Goal: Communication & Community: Participate in discussion

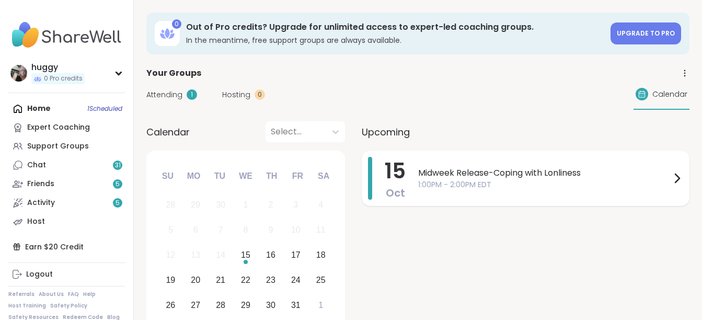
click at [461, 185] on span "1:00PM - 2:00PM EDT" at bounding box center [544, 184] width 252 height 11
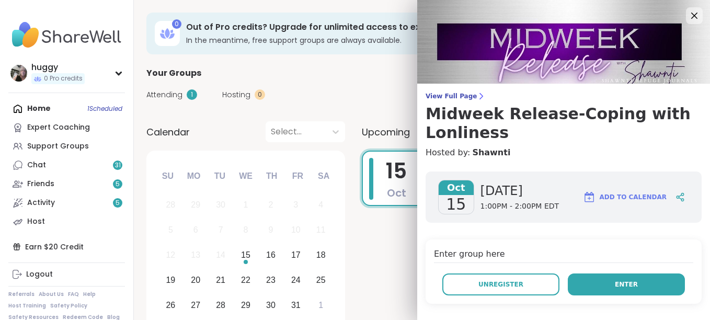
click at [632, 282] on button "Enter" at bounding box center [625, 284] width 117 height 22
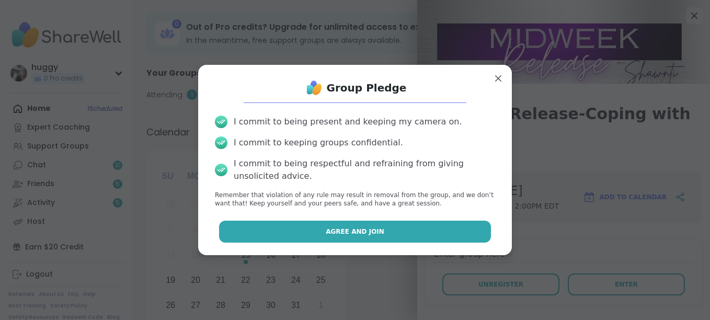
click at [437, 233] on button "Agree and Join" at bounding box center [355, 231] width 272 height 22
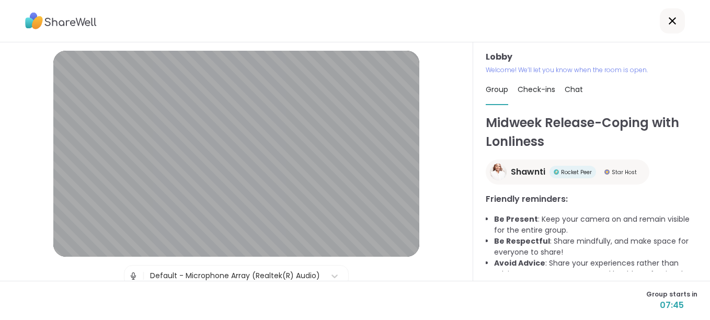
click at [540, 91] on span "Check-ins" at bounding box center [536, 89] width 38 height 10
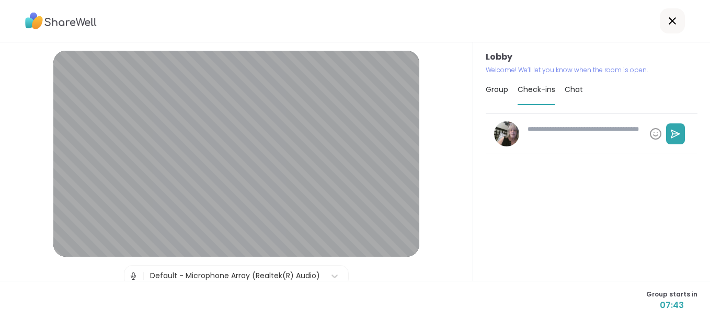
click at [544, 135] on textarea at bounding box center [584, 133] width 122 height 27
type textarea "*"
type textarea "**"
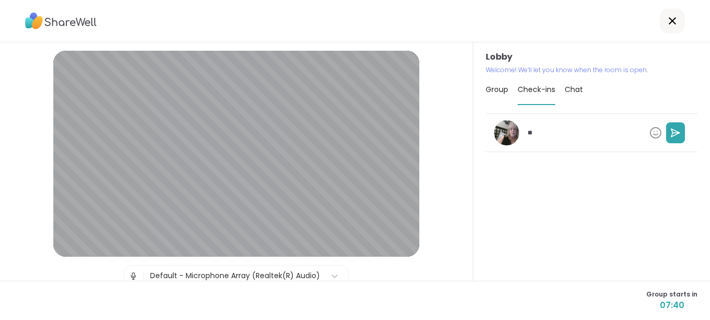
type textarea "*"
type textarea "***"
type textarea "*"
type textarea "****"
type textarea "*"
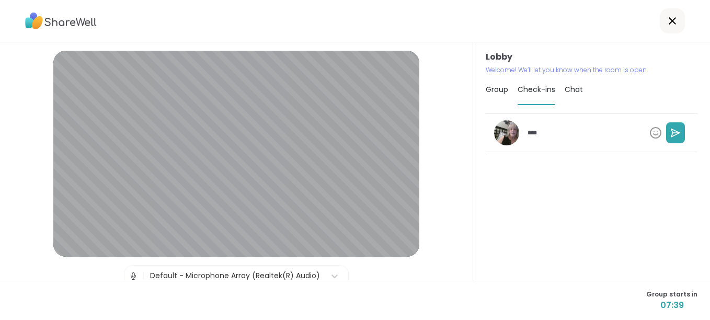
type textarea "*****"
type textarea "*"
type textarea "******"
type textarea "*"
type textarea "*******"
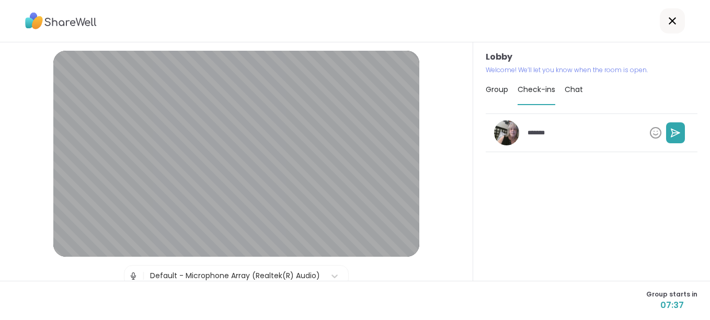
type textarea "*"
type textarea "********"
type textarea "*"
type textarea "*********"
type textarea "*"
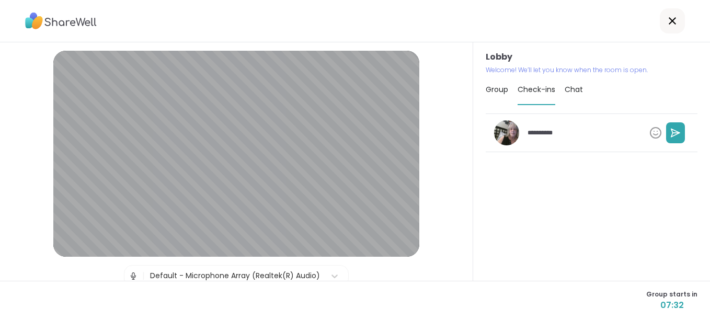
type textarea "**********"
click at [670, 129] on icon at bounding box center [675, 132] width 10 height 10
type textarea "*"
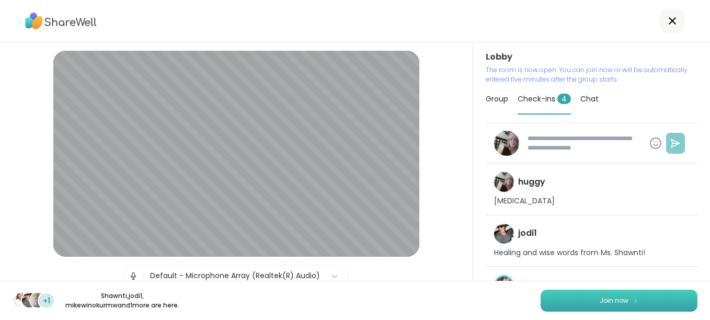
click at [608, 295] on button "Join now" at bounding box center [618, 300] width 157 height 22
type textarea "*"
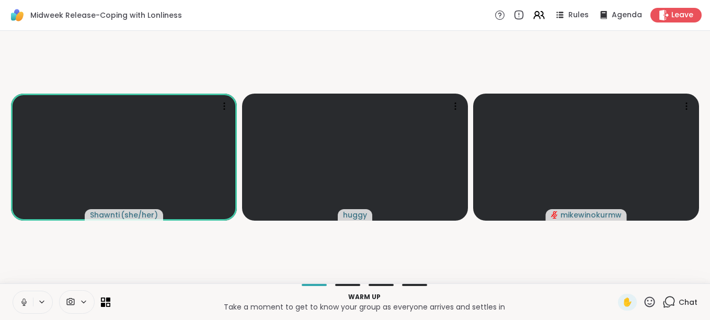
click at [501, 255] on video-player-container "[PERSON_NAME] ( she/her ) [PERSON_NAME]" at bounding box center [354, 157] width 697 height 244
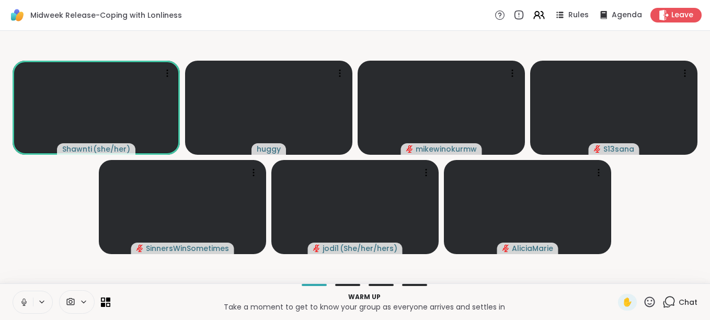
click at [665, 305] on icon at bounding box center [670, 300] width 10 height 9
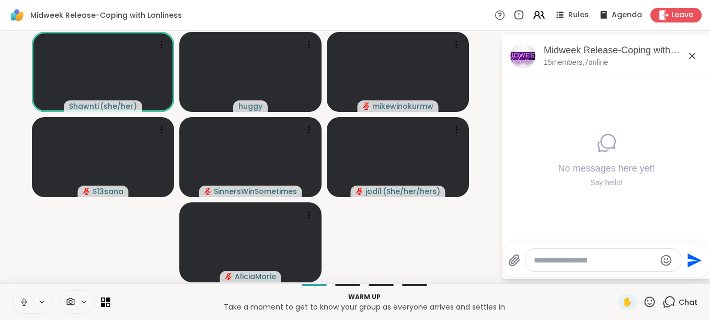
click at [586, 260] on textarea "Type your message" at bounding box center [594, 260] width 122 height 10
type textarea "*********"
click at [691, 261] on icon "Send" at bounding box center [696, 260] width 14 height 14
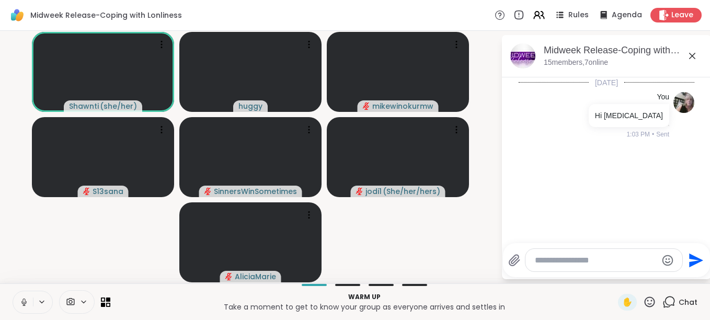
click at [25, 297] on button at bounding box center [23, 302] width 20 height 22
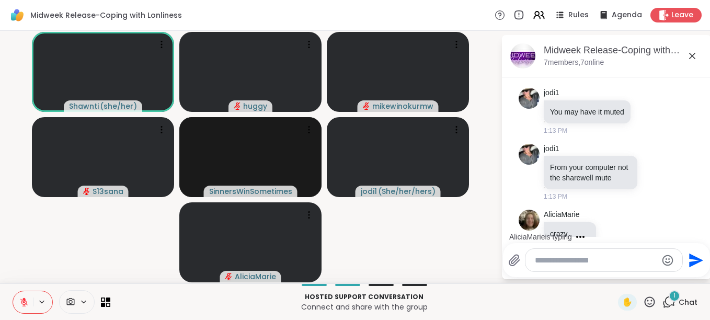
scroll to position [513, 0]
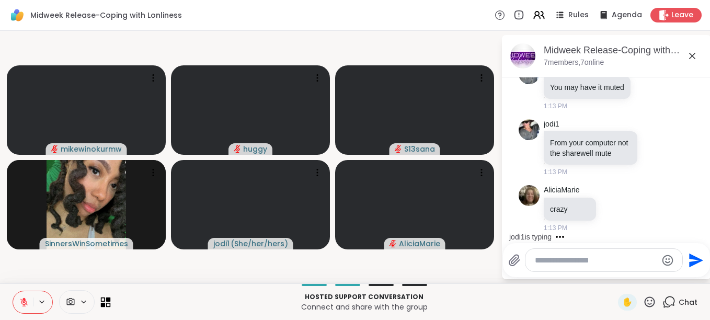
click at [109, 298] on icon at bounding box center [108, 299] width 5 height 5
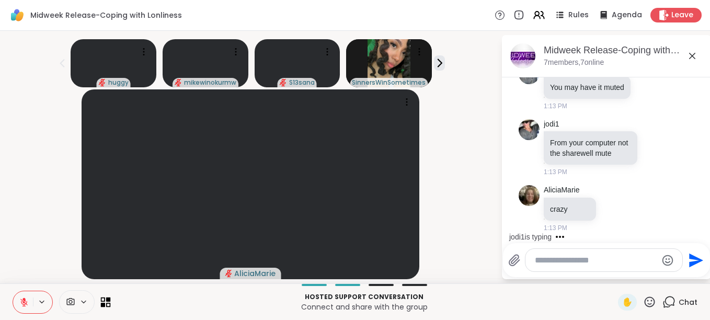
scroll to position [589, 0]
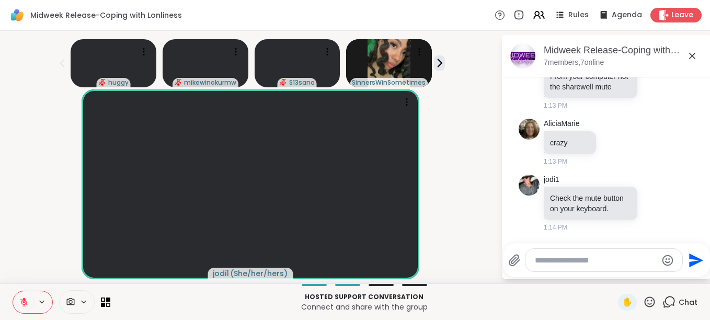
click at [76, 300] on span at bounding box center [70, 302] width 20 height 10
click at [98, 263] on icon at bounding box center [98, 264] width 9 height 9
click at [132, 293] on p "Hosted support conversation" at bounding box center [364, 296] width 495 height 9
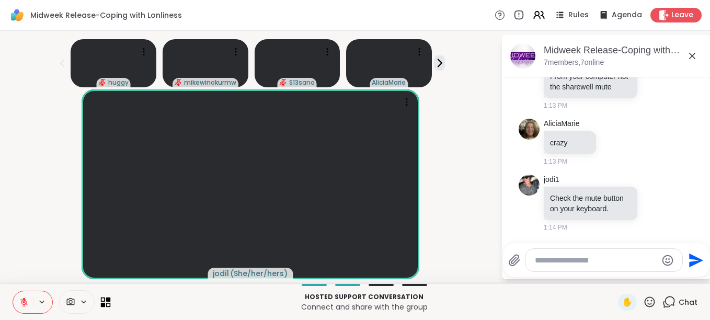
click at [109, 303] on icon at bounding box center [106, 302] width 10 height 10
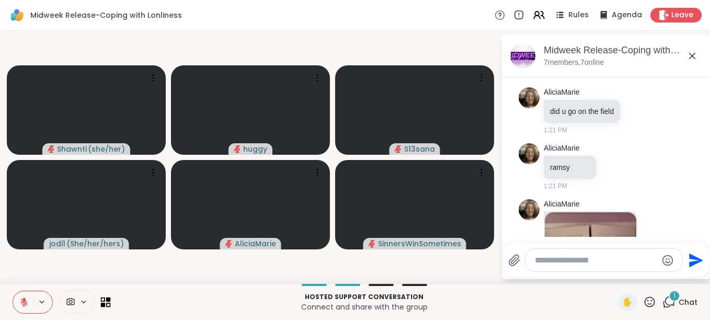
scroll to position [2287, 0]
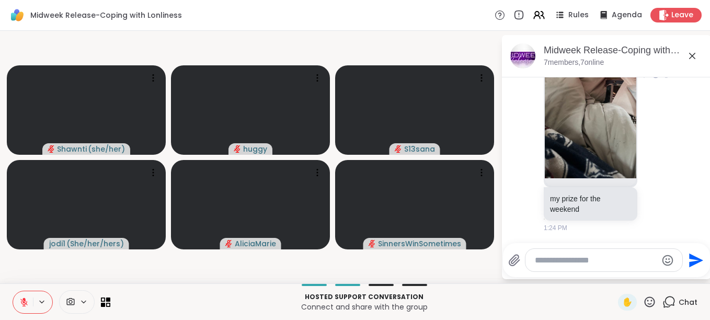
click at [594, 157] on img at bounding box center [589, 53] width 91 height 249
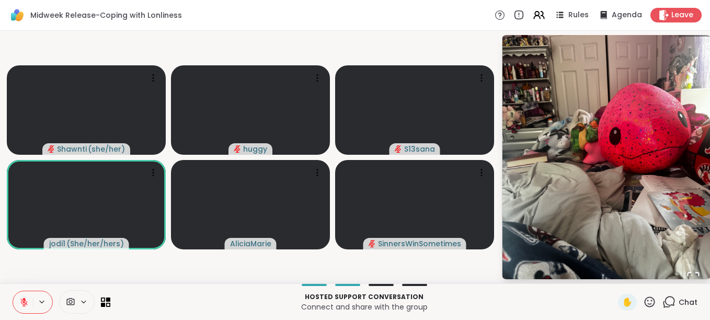
click at [624, 69] on img "Go to Slide 1" at bounding box center [606, 157] width 208 height 278
click at [699, 38] on img "Go to Slide 1" at bounding box center [606, 157] width 208 height 278
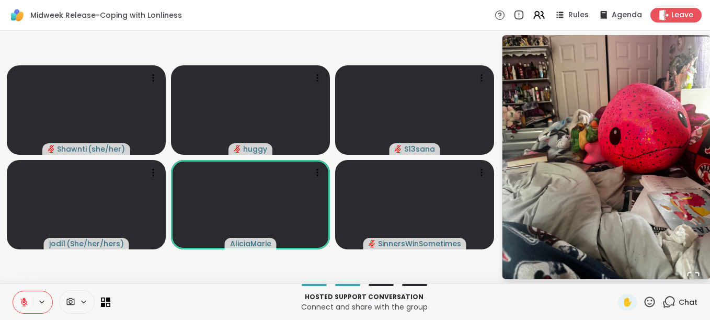
click at [601, 263] on img "Go to Slide 1" at bounding box center [606, 157] width 208 height 278
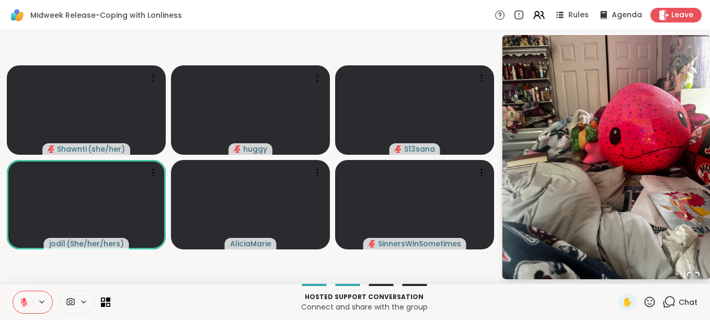
scroll to position [2302, 0]
click at [631, 136] on img "Go to Slide 1" at bounding box center [606, 157] width 208 height 278
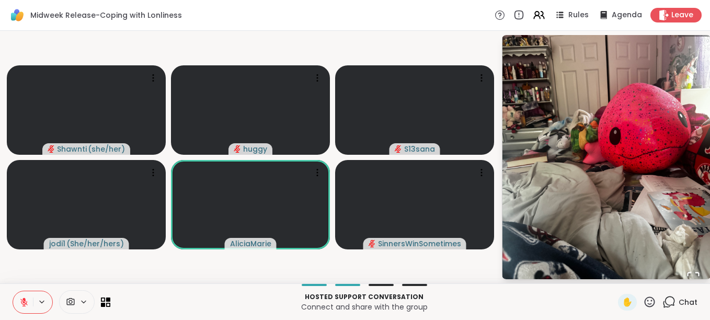
click at [617, 126] on img "Go to Slide 1" at bounding box center [606, 157] width 208 height 278
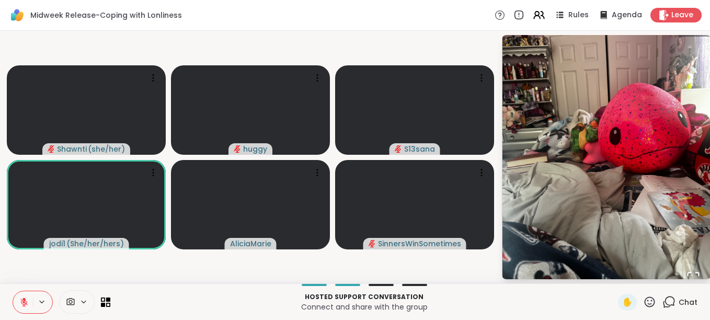
click at [701, 33] on html "Midweek Release-Coping with Lonliness Rules Agenda Leave Shawnti ( she/her ) hu…" at bounding box center [355, 160] width 710 height 320
click at [624, 244] on img "Go to Slide 1" at bounding box center [606, 157] width 208 height 278
click at [594, 252] on img "Go to Slide 1" at bounding box center [606, 157] width 208 height 278
click at [603, 260] on img "Go to Slide 1" at bounding box center [606, 157] width 208 height 278
click at [643, 306] on icon at bounding box center [649, 301] width 13 height 13
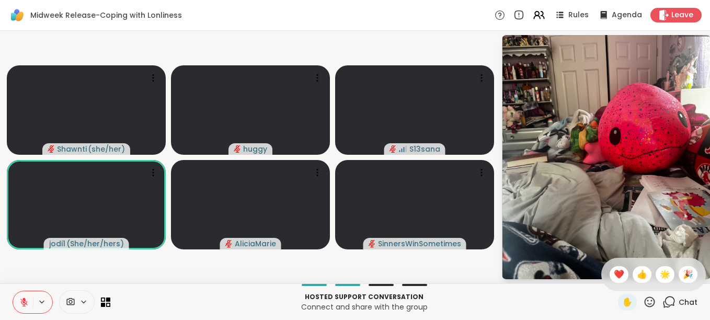
click at [643, 306] on icon at bounding box center [649, 301] width 13 height 13
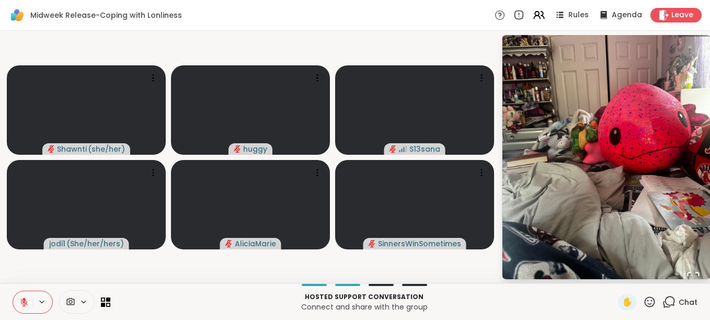
click at [664, 301] on icon at bounding box center [668, 301] width 13 height 13
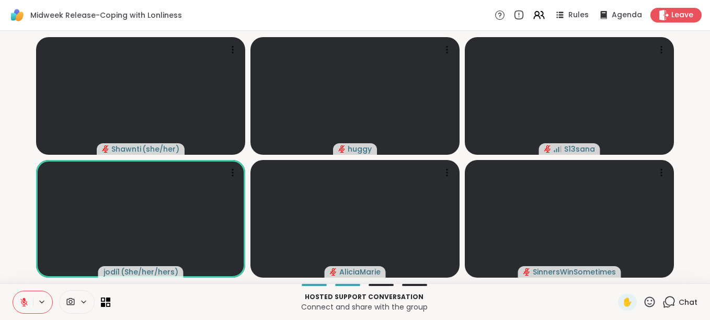
click at [664, 299] on icon at bounding box center [668, 301] width 13 height 13
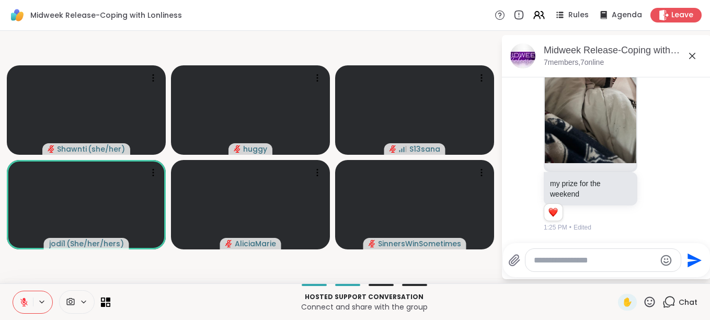
click at [692, 56] on icon at bounding box center [692, 56] width 6 height 6
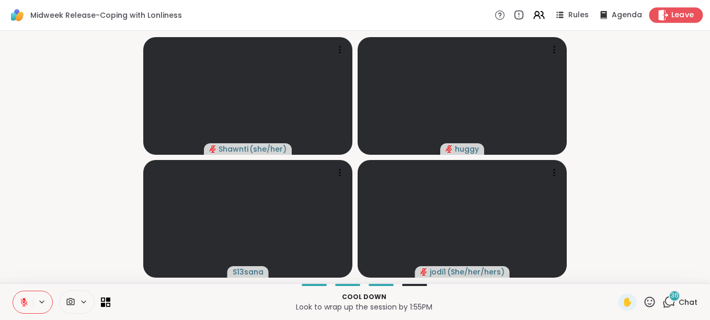
click at [671, 10] on span "Leave" at bounding box center [682, 15] width 23 height 11
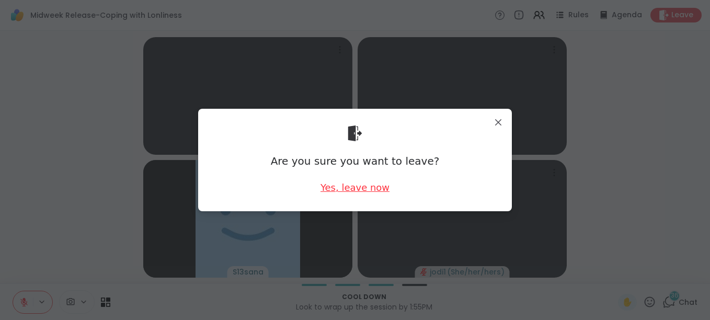
click at [355, 188] on div "Yes, leave now" at bounding box center [354, 187] width 69 height 13
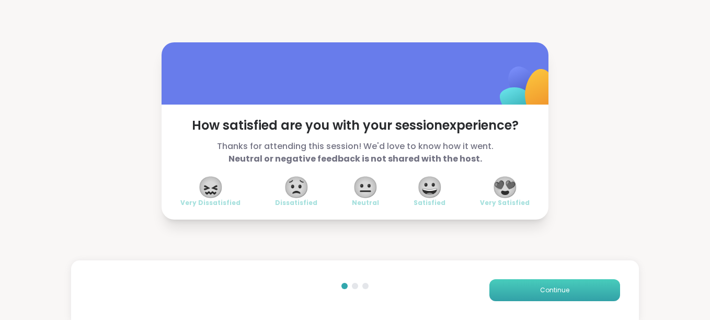
click at [575, 287] on button "Continue" at bounding box center [554, 290] width 131 height 22
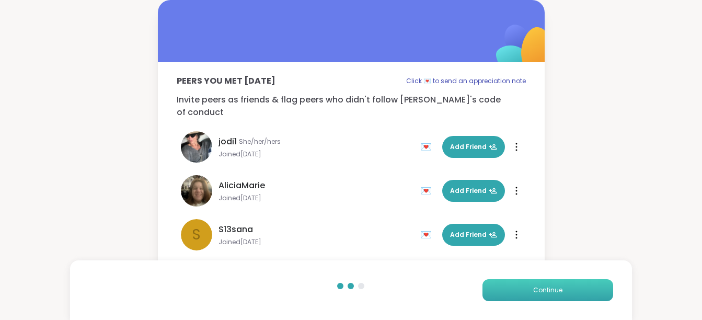
click at [575, 287] on button "Continue" at bounding box center [547, 290] width 131 height 22
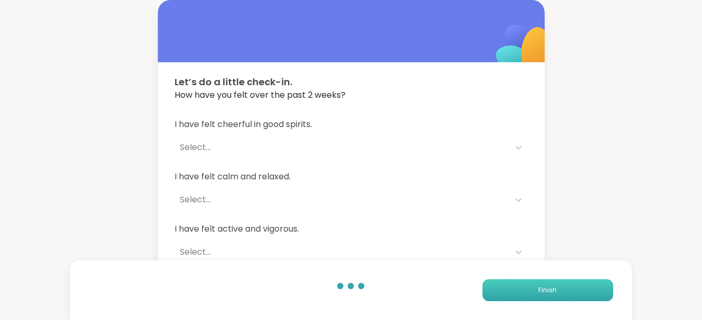
click at [575, 286] on button "Finish" at bounding box center [547, 290] width 131 height 22
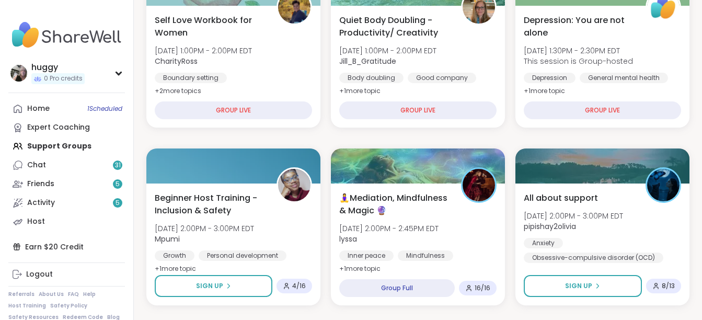
scroll to position [390, 0]
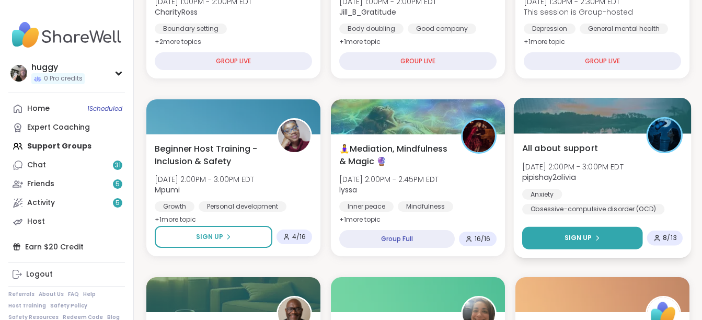
click at [569, 245] on button "Sign Up" at bounding box center [582, 238] width 121 height 22
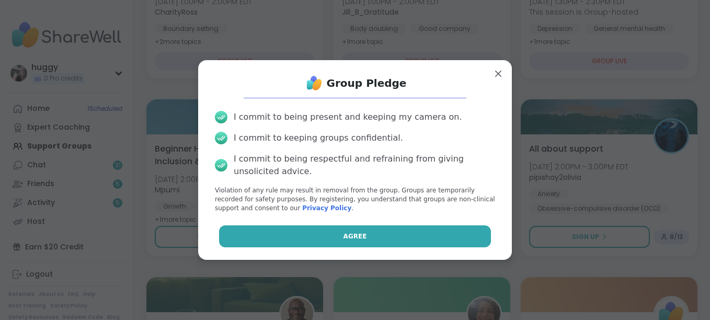
click at [468, 225] on button "Agree" at bounding box center [355, 236] width 272 height 22
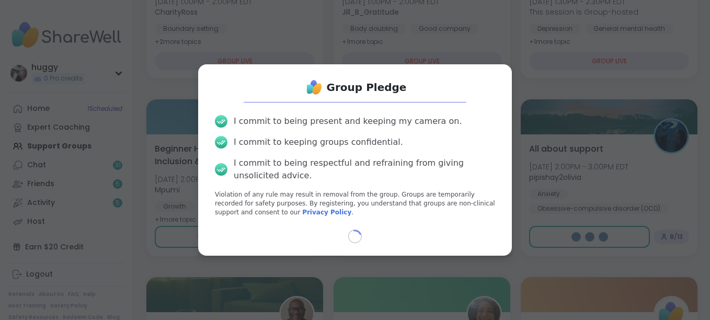
select select "**"
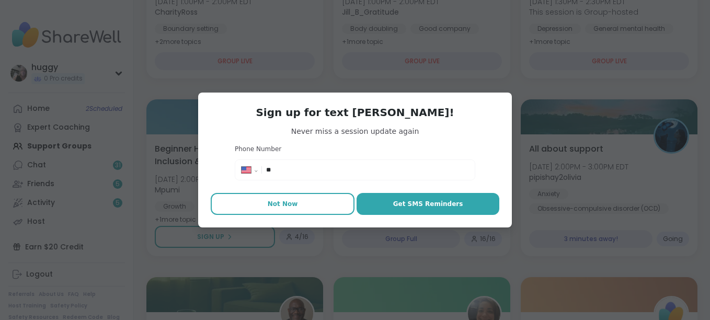
click at [274, 196] on button "Not Now" at bounding box center [283, 204] width 144 height 22
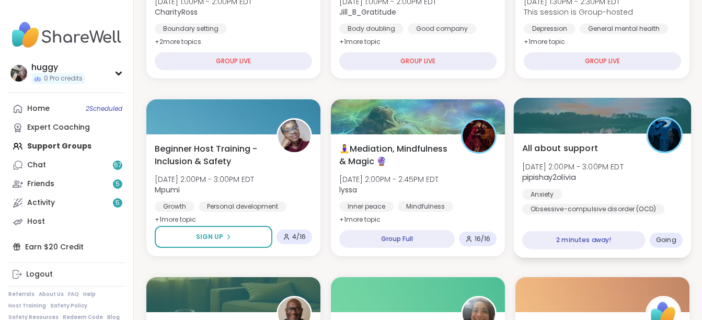
click at [670, 233] on div "Going" at bounding box center [665, 240] width 33 height 15
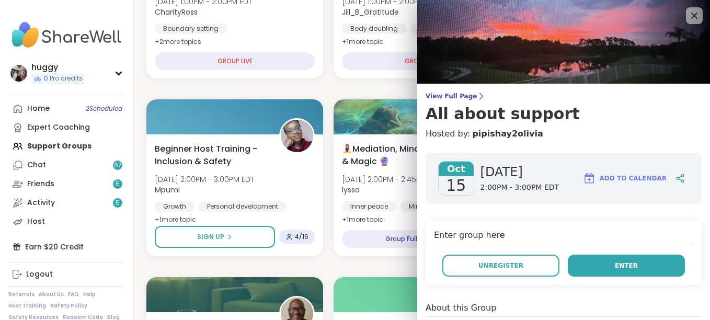
click at [653, 259] on button "Enter" at bounding box center [625, 265] width 117 height 22
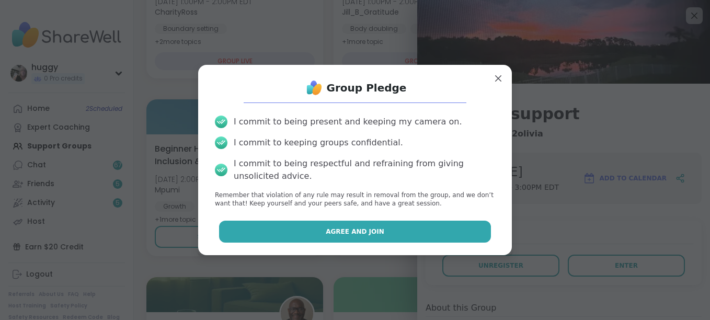
click at [381, 228] on button "Agree and Join" at bounding box center [355, 231] width 272 height 22
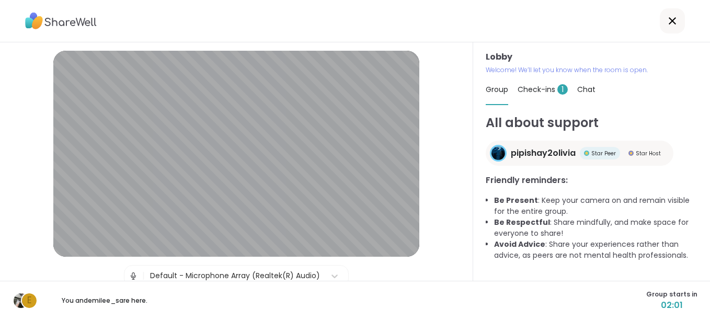
click at [526, 91] on span "Check-ins 1" at bounding box center [542, 89] width 50 height 10
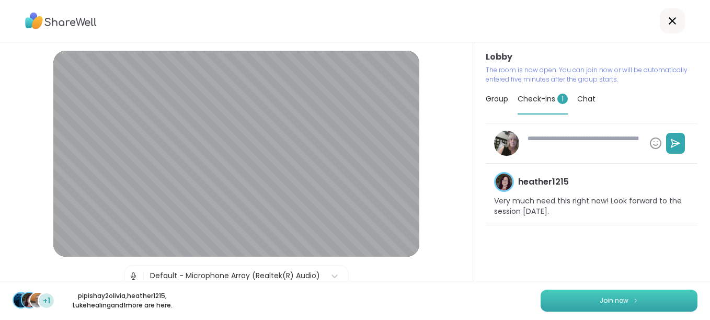
click at [573, 303] on button "Join now" at bounding box center [618, 300] width 157 height 22
type textarea "*"
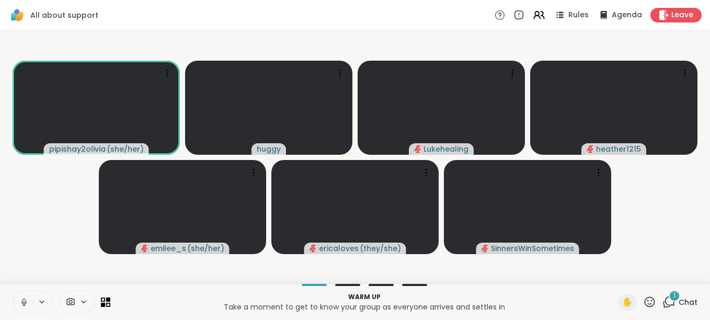
click at [26, 303] on icon at bounding box center [23, 301] width 5 height 3
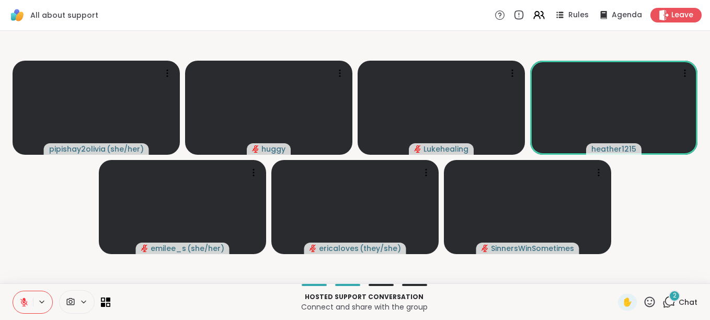
click at [672, 298] on span "2" at bounding box center [674, 295] width 4 height 9
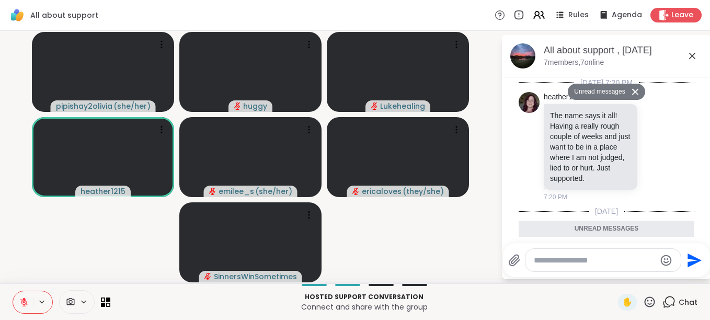
scroll to position [250, 0]
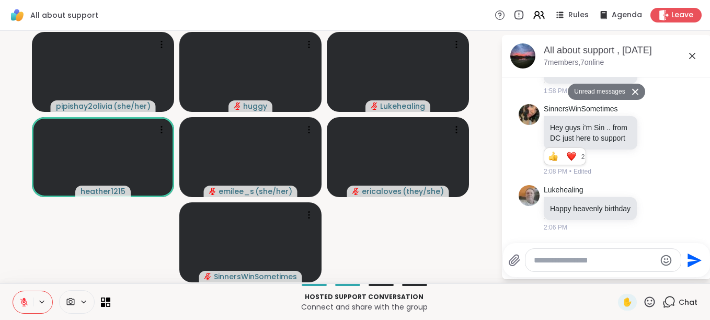
click at [691, 55] on icon at bounding box center [692, 56] width 6 height 6
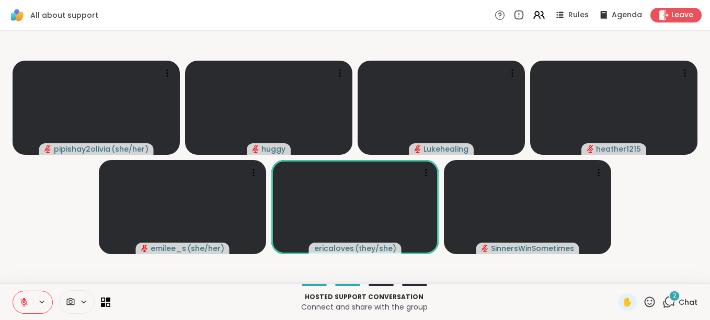
click at [664, 303] on icon at bounding box center [668, 301] width 13 height 13
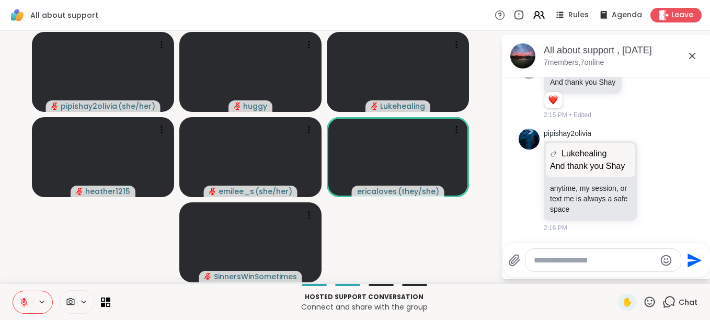
scroll to position [485, 0]
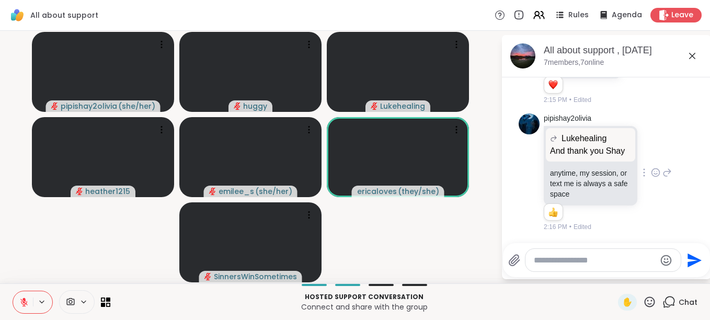
click at [583, 175] on p "anytime, my session, or text me is always a safe space" at bounding box center [590, 183] width 81 height 31
drag, startPoint x: 596, startPoint y: 100, endPoint x: 592, endPoint y: 95, distance: 6.4
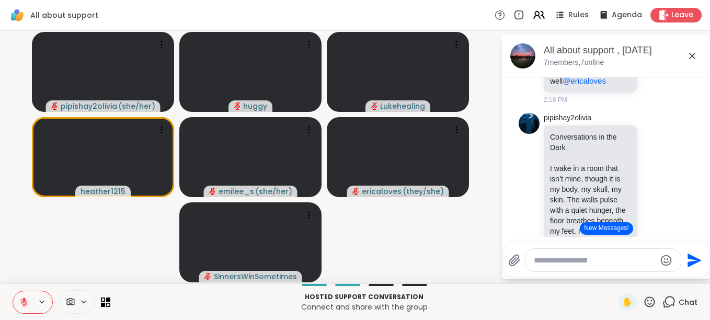
scroll to position [602, 0]
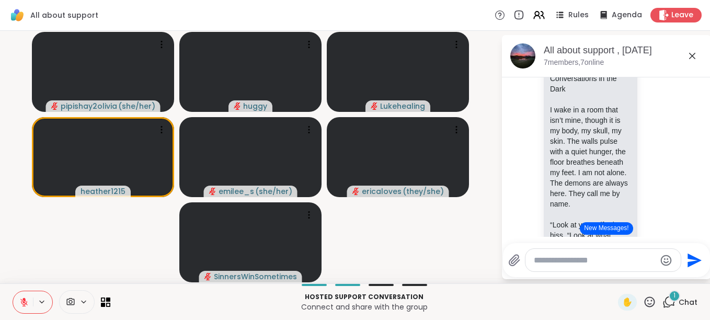
scroll to position [686, 0]
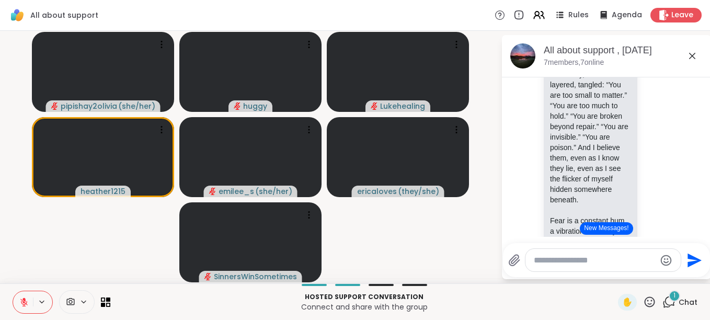
scroll to position [1209, 0]
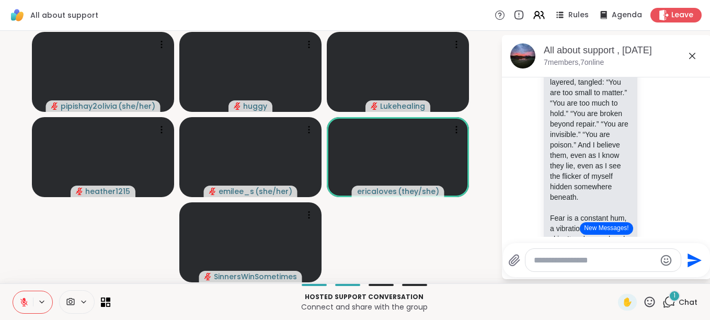
click at [701, 133] on html "All about support Rules Agenda Leave pipishay2olivia ( she/her ) [PERSON_NAME] …" at bounding box center [355, 160] width 710 height 320
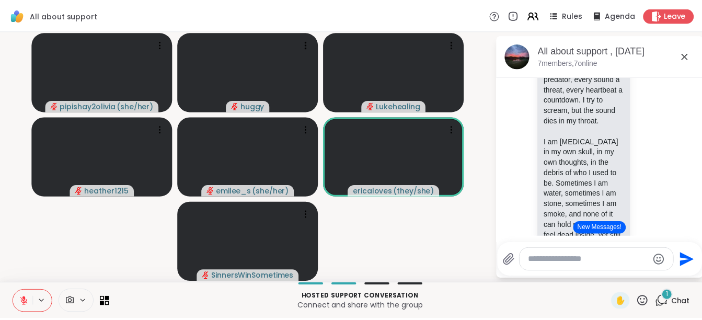
scroll to position [1494, 0]
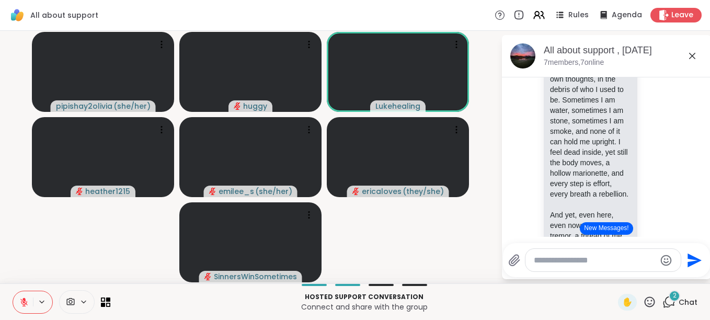
click at [610, 268] on div at bounding box center [602, 260] width 155 height 22
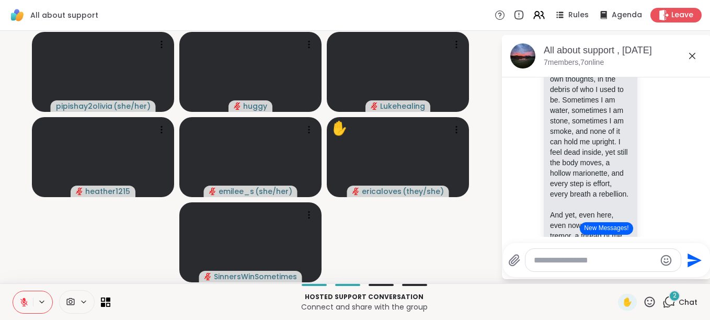
click at [21, 309] on button at bounding box center [23, 302] width 20 height 22
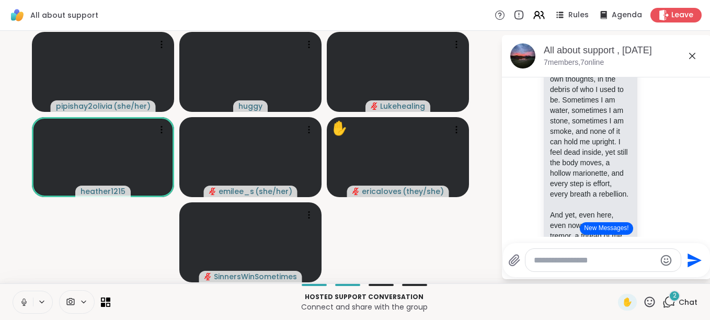
drag, startPoint x: 100, startPoint y: 227, endPoint x: 96, endPoint y: 238, distance: 12.2
click at [98, 236] on video-player-container "pipishay2olivia ( she/her ) [PERSON_NAME] heather1215 [PERSON_NAME] ( she/her )…" at bounding box center [250, 157] width 488 height 244
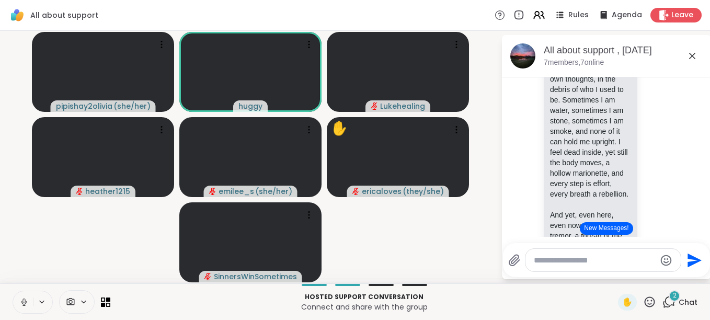
click at [87, 246] on video-player-container "pipishay2olivia ( she/her ) [PERSON_NAME] heather1215 [PERSON_NAME] ( she/her )…" at bounding box center [250, 157] width 488 height 244
drag, startPoint x: 113, startPoint y: 233, endPoint x: 91, endPoint y: 240, distance: 22.6
click at [91, 240] on video-player-container "pipishay2olivia ( she/her ) [PERSON_NAME] heather1215 [PERSON_NAME] ( she/her )…" at bounding box center [250, 157] width 488 height 244
drag, startPoint x: 65, startPoint y: 252, endPoint x: 57, endPoint y: 256, distance: 8.9
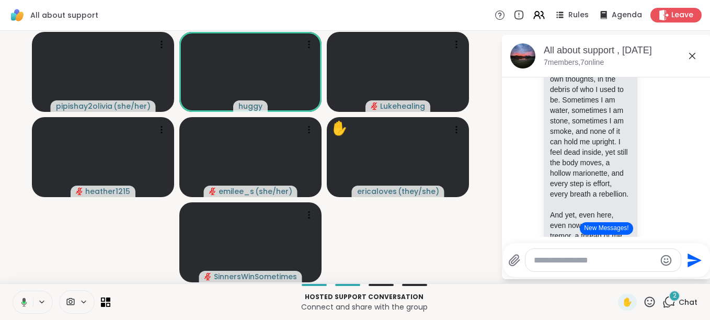
click at [57, 256] on video-player-container "pipishay2olivia ( she/her ) [PERSON_NAME] heather1215 [PERSON_NAME] ( she/her )…" at bounding box center [250, 157] width 488 height 244
click at [35, 260] on video-player-container "pipishay2olivia ( she/her ) [PERSON_NAME] heather1215 [PERSON_NAME] ( she/her )…" at bounding box center [250, 157] width 488 height 244
drag, startPoint x: 33, startPoint y: 264, endPoint x: 27, endPoint y: 270, distance: 9.2
click at [27, 270] on video-player-container "pipishay2olivia ( she/her ) [PERSON_NAME] heather1215 [PERSON_NAME] ( she/her )…" at bounding box center [250, 157] width 488 height 244
click at [19, 304] on button at bounding box center [23, 302] width 20 height 22
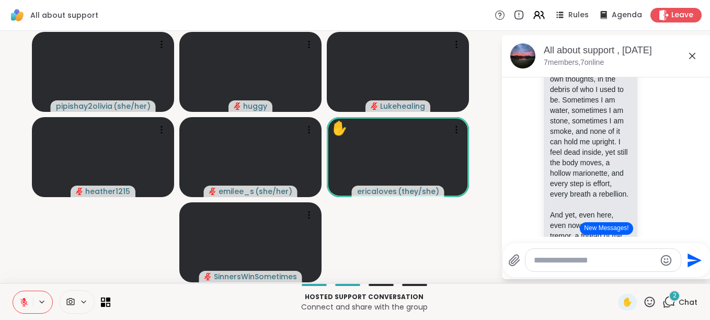
click at [447, 268] on video-player-container "pipishay2olivia ( she/her ) [PERSON_NAME] heather1215 [PERSON_NAME] ( she/her )…" at bounding box center [250, 157] width 488 height 244
click at [21, 303] on icon at bounding box center [23, 301] width 9 height 9
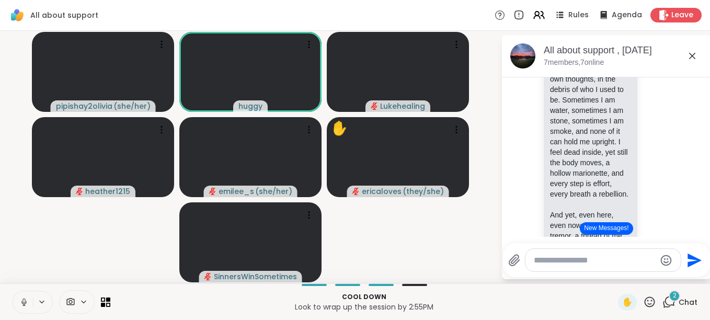
click at [21, 302] on icon at bounding box center [23, 301] width 9 height 9
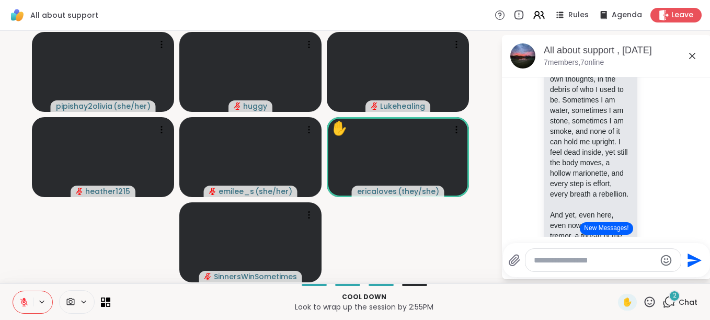
click at [19, 305] on icon at bounding box center [23, 301] width 9 height 9
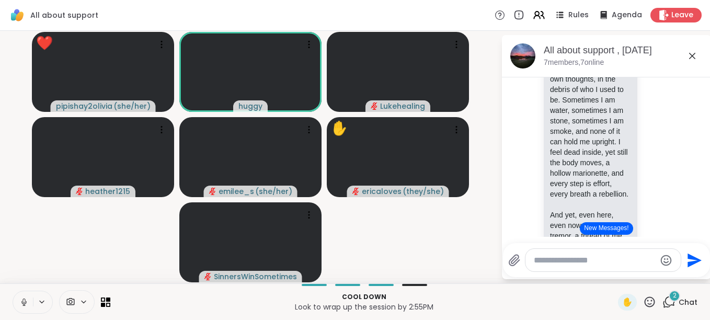
click at [19, 304] on icon at bounding box center [23, 301] width 9 height 9
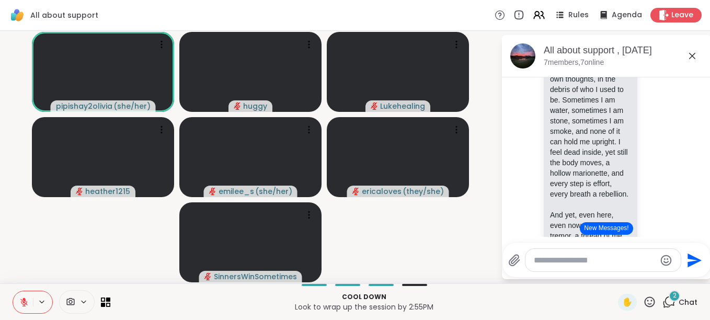
click at [20, 303] on icon at bounding box center [23, 301] width 9 height 9
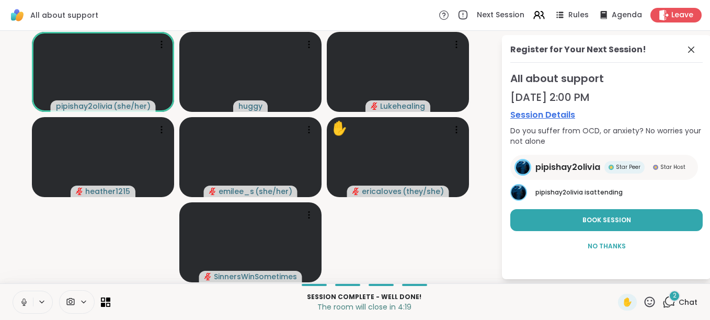
click at [24, 301] on icon at bounding box center [23, 301] width 9 height 9
click at [25, 296] on button at bounding box center [23, 302] width 20 height 22
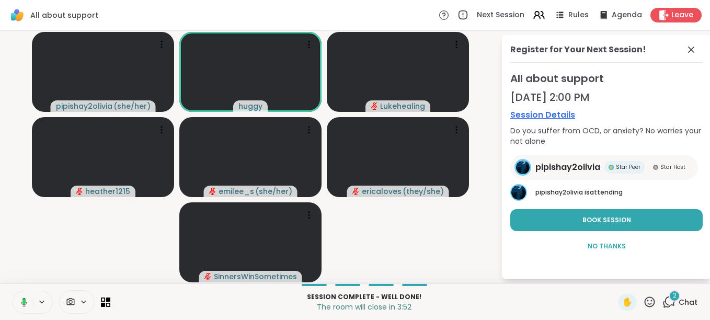
click at [25, 296] on button at bounding box center [21, 302] width 21 height 22
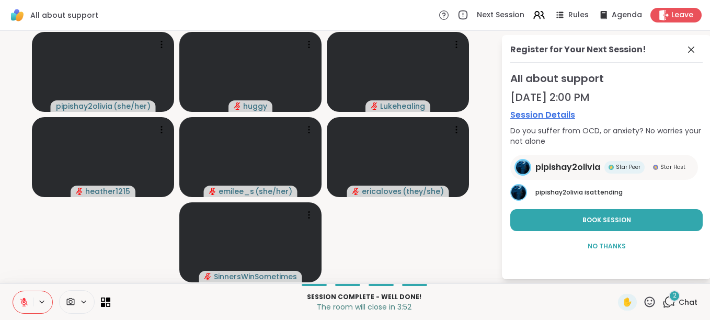
click at [25, 296] on button at bounding box center [23, 302] width 20 height 22
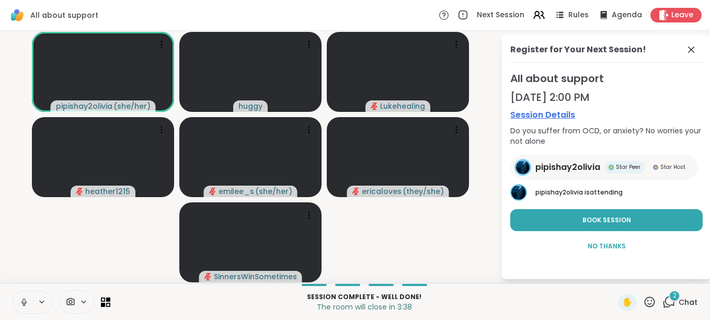
click at [22, 301] on icon at bounding box center [23, 301] width 9 height 9
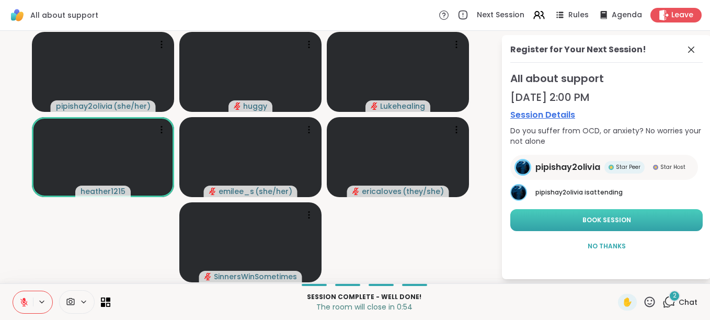
click at [600, 214] on button "Book Session" at bounding box center [606, 220] width 192 height 22
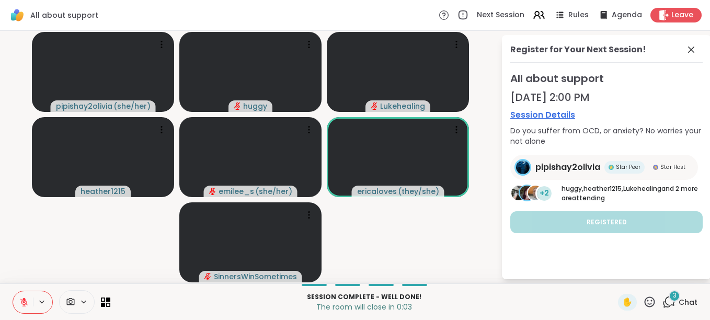
click at [701, 122] on html "All about support Next Session Rules Agenda Leave pipishay2olivia ( she/her ) h…" at bounding box center [355, 160] width 710 height 320
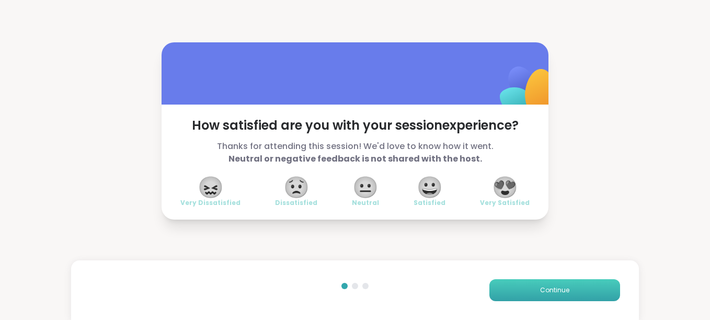
click at [564, 290] on button "Continue" at bounding box center [554, 290] width 131 height 22
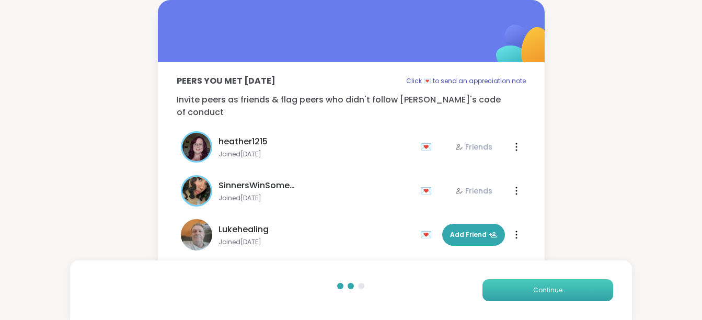
click at [564, 290] on button "Continue" at bounding box center [547, 290] width 131 height 22
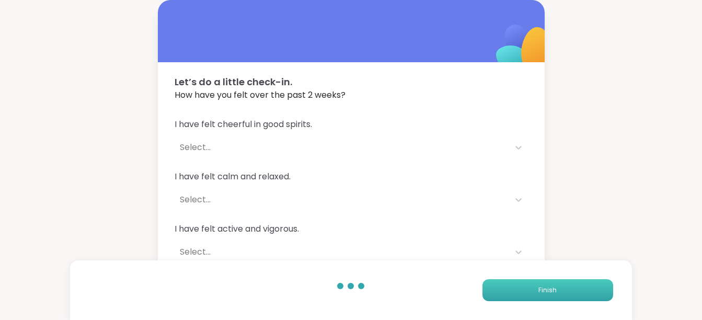
click at [564, 290] on button "Finish" at bounding box center [547, 290] width 131 height 22
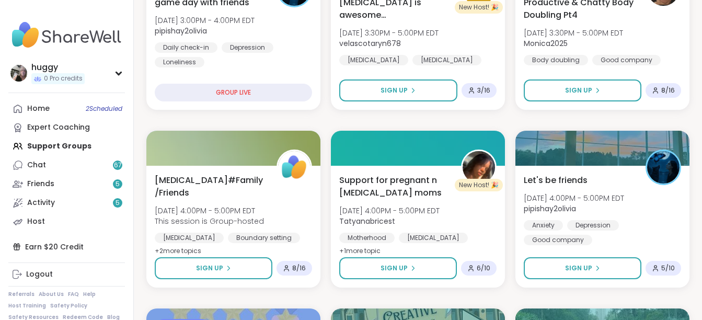
scroll to position [376, 0]
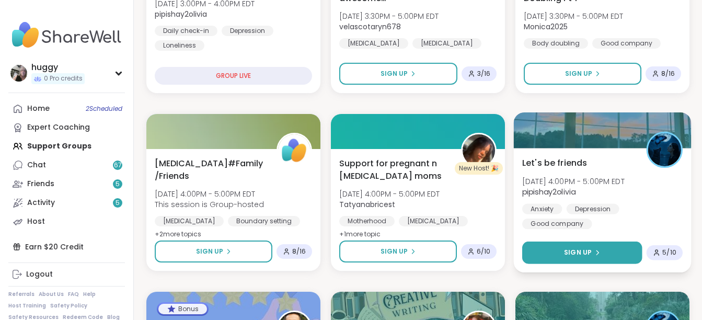
click at [584, 245] on button "Sign Up" at bounding box center [582, 252] width 120 height 22
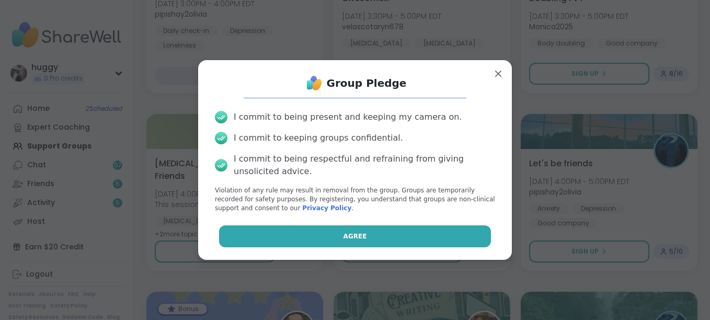
click at [448, 237] on button "Agree" at bounding box center [355, 236] width 272 height 22
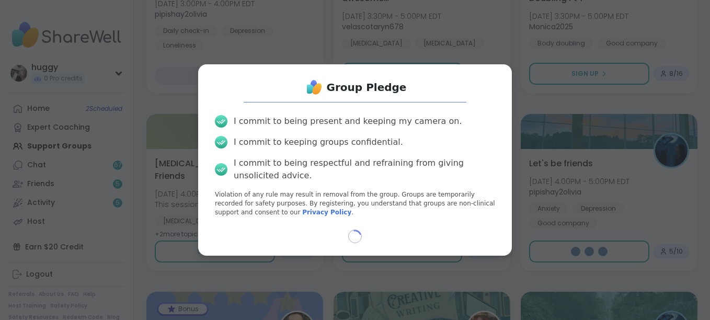
select select "**"
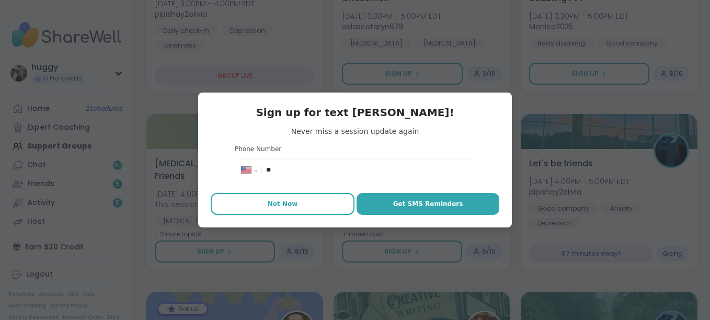
click at [338, 209] on button "Not Now" at bounding box center [283, 204] width 144 height 22
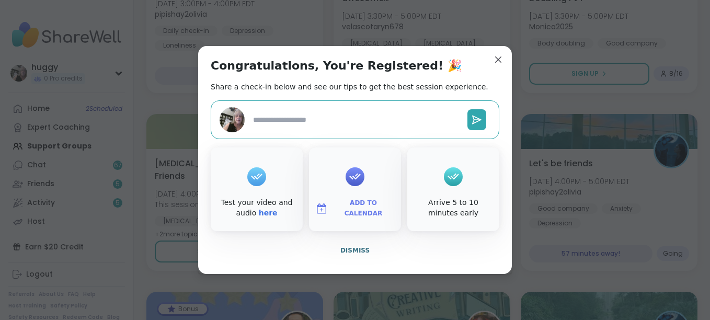
type textarea "*"
